Goal: Navigation & Orientation: Find specific page/section

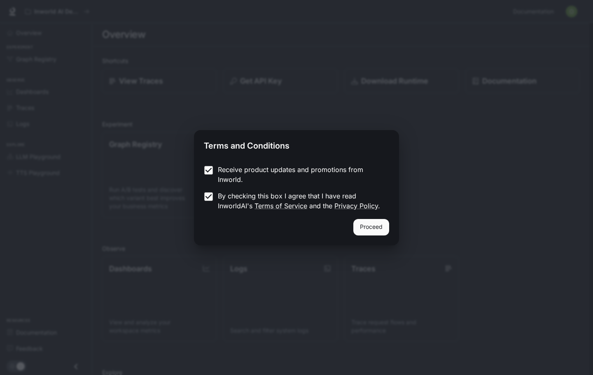
click at [367, 222] on button "Proceed" at bounding box center [371, 227] width 36 height 16
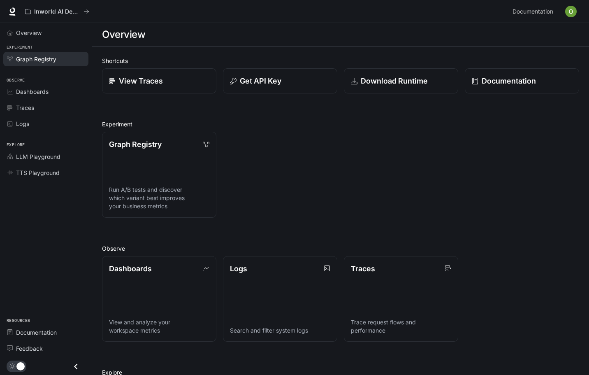
click at [32, 52] on link "Graph Registry" at bounding box center [45, 59] width 85 height 14
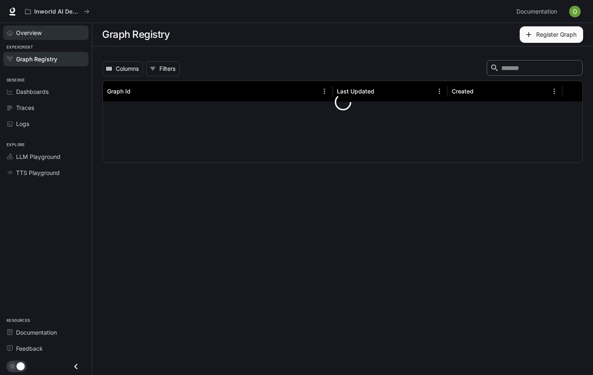
click at [26, 28] on link "Overview" at bounding box center [45, 33] width 85 height 14
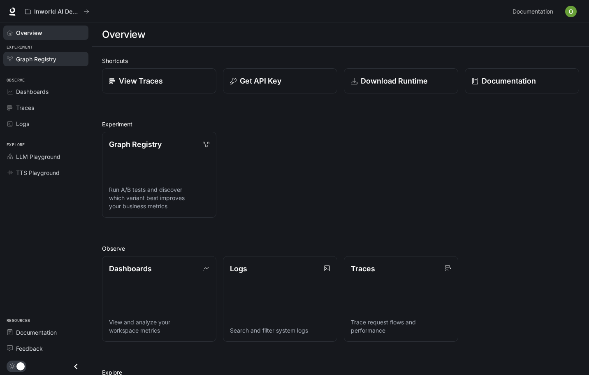
click at [21, 55] on span "Graph Registry" at bounding box center [36, 59] width 40 height 9
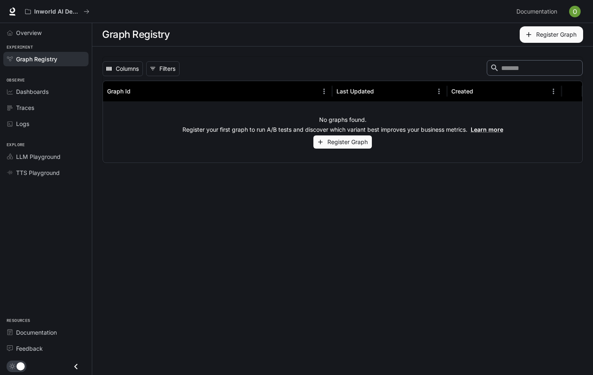
click at [341, 142] on button "Register Graph" at bounding box center [342, 142] width 58 height 14
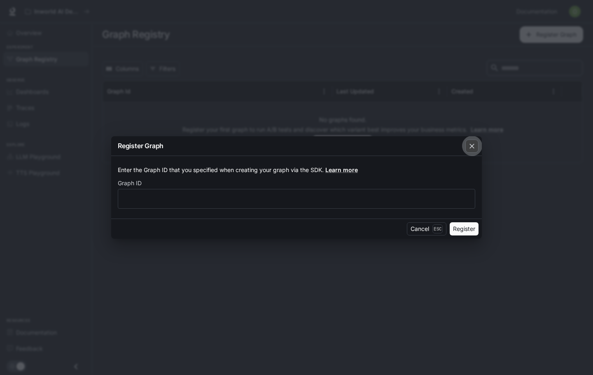
click at [464, 151] on button "button" at bounding box center [472, 146] width 20 height 20
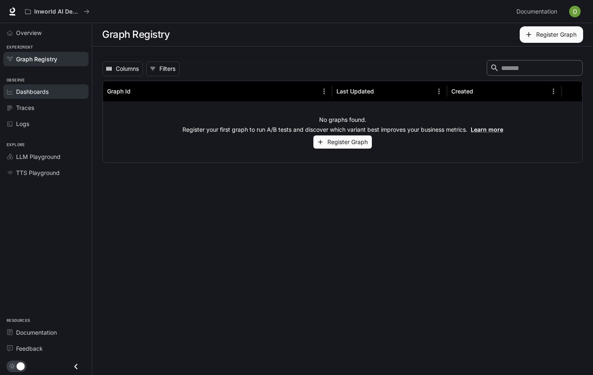
click at [43, 98] on link "Dashboards" at bounding box center [45, 91] width 85 height 14
